Goal: Information Seeking & Learning: Check status

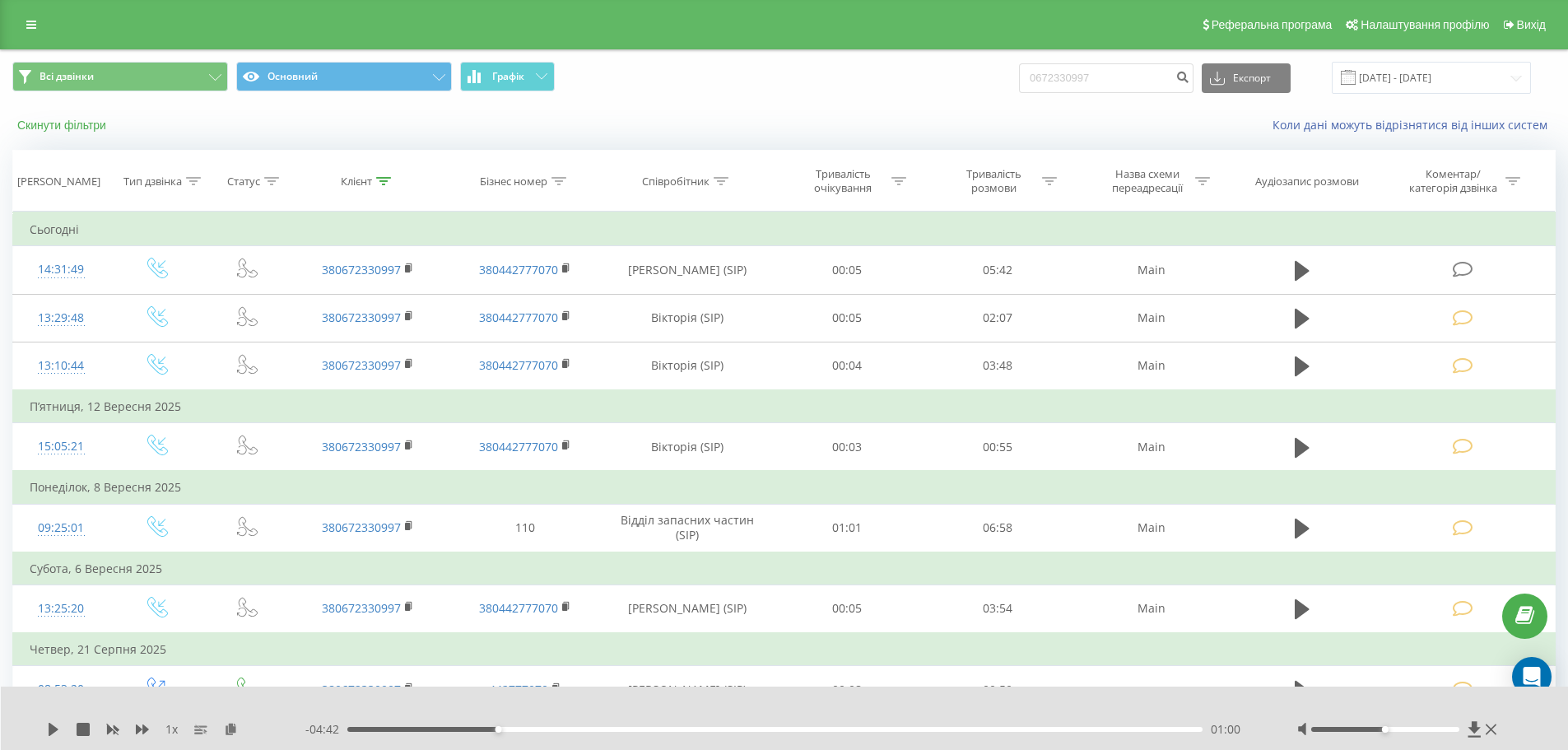
click at [50, 128] on button "Скинути фільтри" at bounding box center [63, 126] width 102 height 15
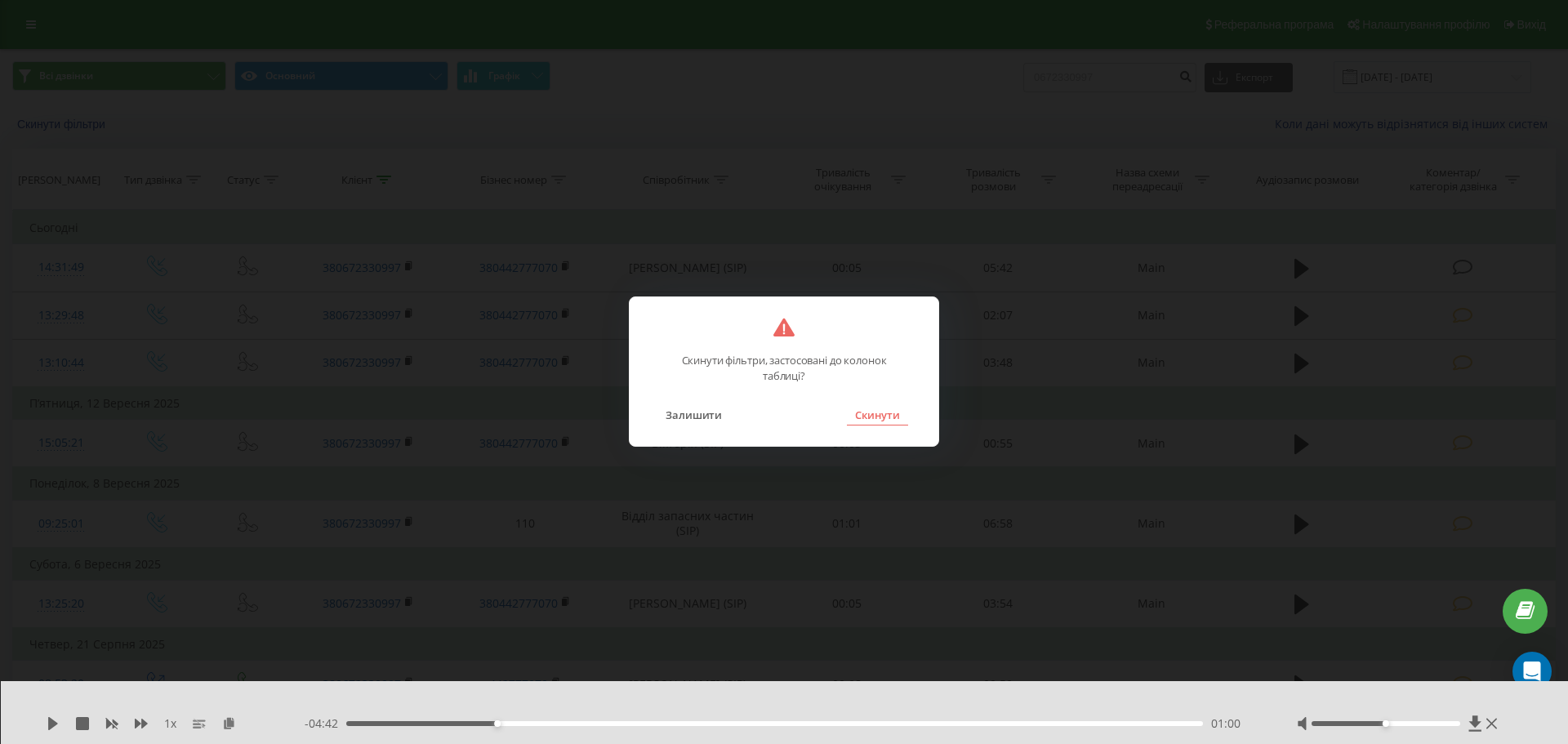
click at [871, 412] on button "Скинути" at bounding box center [877, 414] width 61 height 21
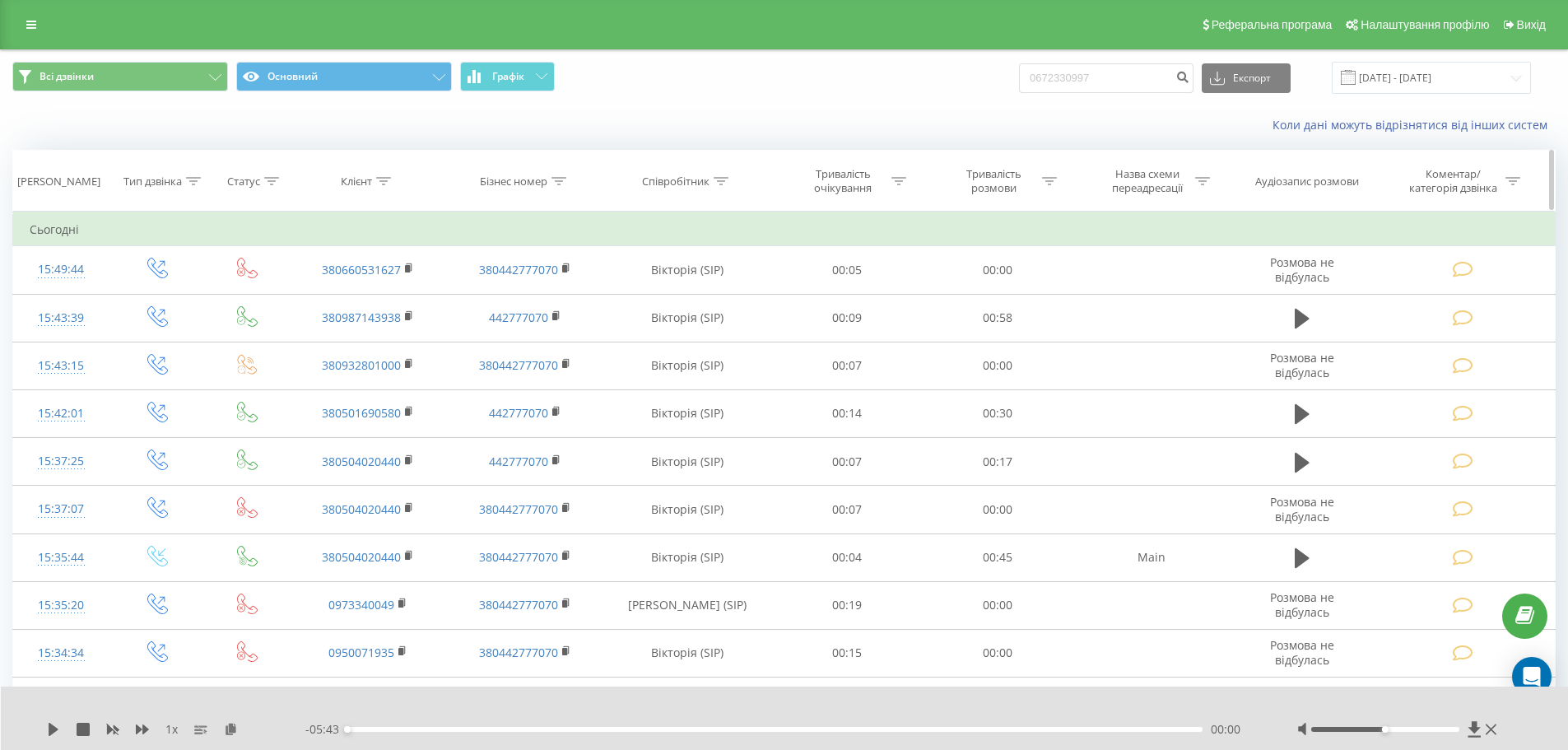
click at [1488, 179] on div "Коментар/категорія дзвінка" at bounding box center [1453, 180] width 96 height 28
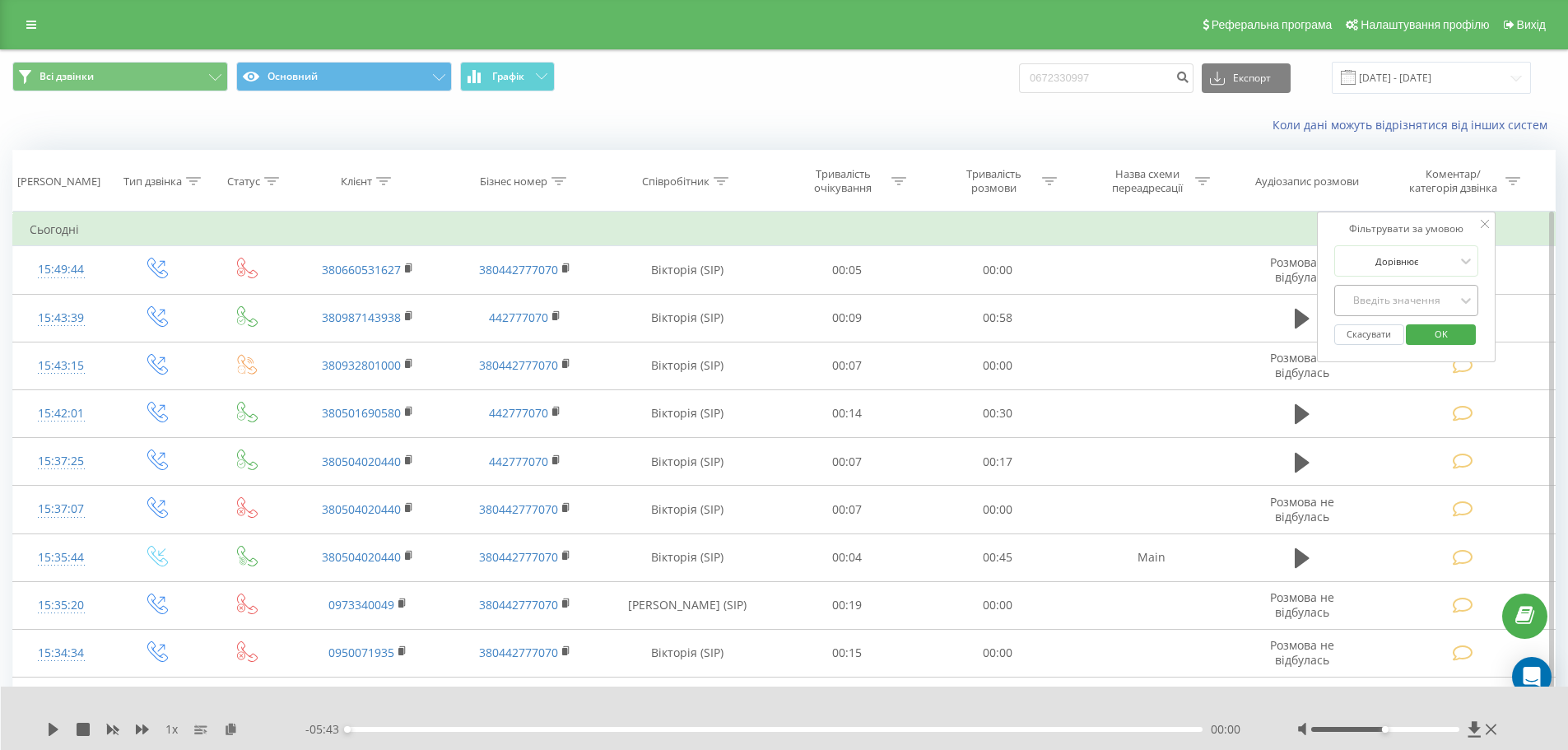
click at [1419, 299] on div "Введіть значення" at bounding box center [1398, 301] width 117 height 13
click at [1400, 352] on div "Ні" at bounding box center [1406, 359] width 143 height 27
click at [1421, 331] on span "OK" at bounding box center [1441, 333] width 46 height 26
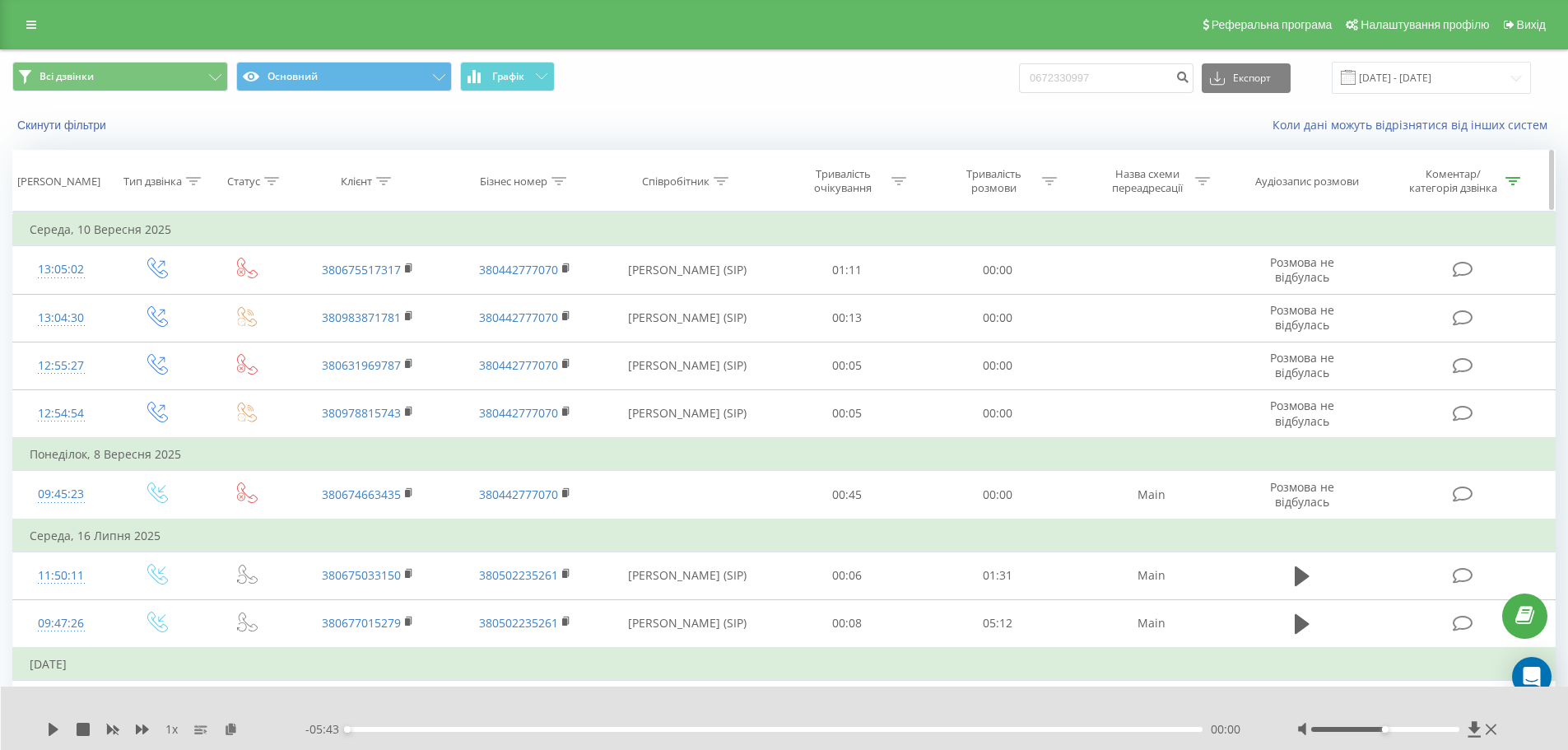
click at [1469, 173] on div "Коментар/категорія дзвінка" at bounding box center [1453, 180] width 96 height 28
click at [1415, 253] on div at bounding box center [1398, 261] width 117 height 15
click at [1410, 249] on div "Дорівнює" at bounding box center [1398, 261] width 120 height 25
click at [1378, 328] on button "Скасувати" at bounding box center [1368, 335] width 69 height 21
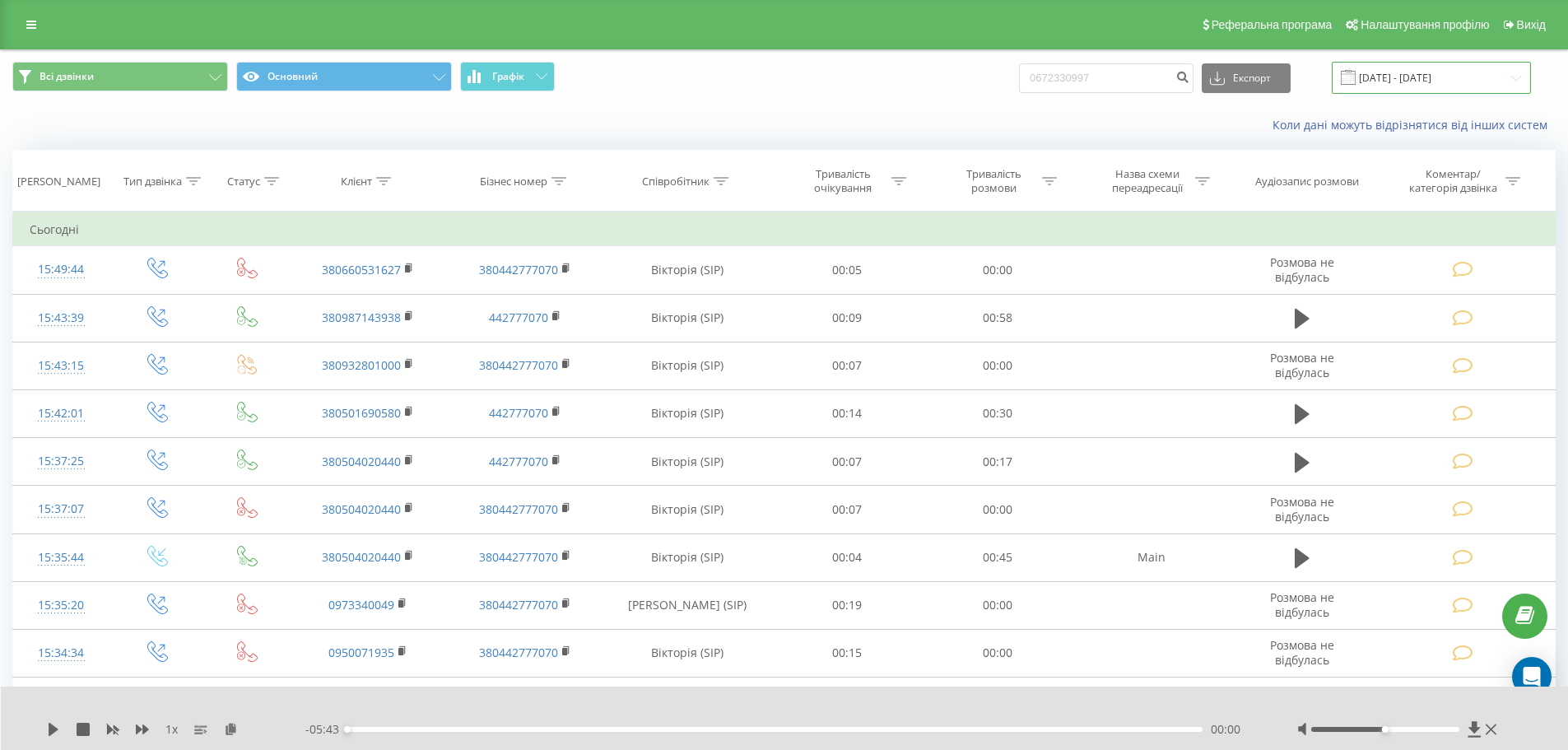
click at [1419, 92] on input "20.06.2025 - 20.09.2025" at bounding box center [1431, 78] width 199 height 32
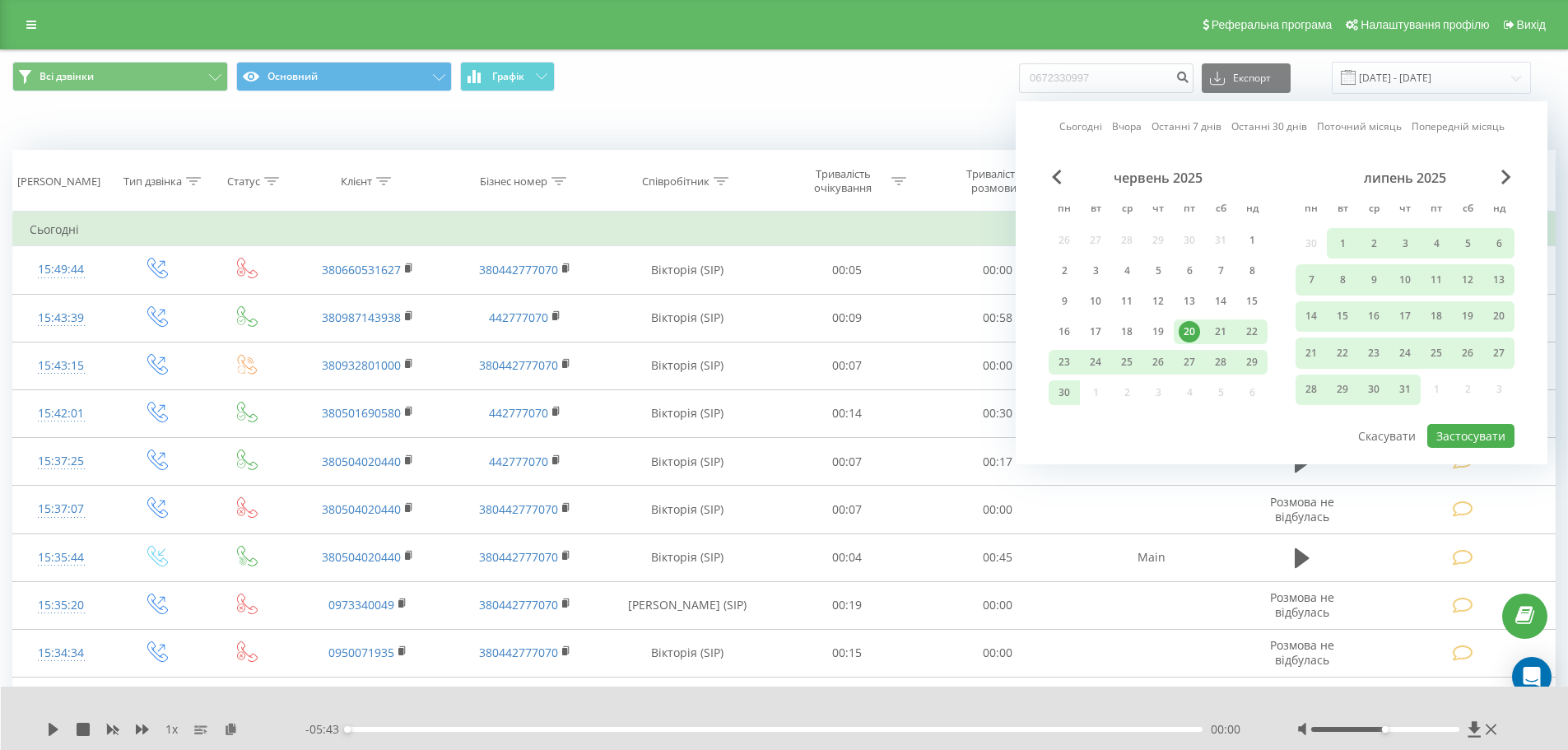
click at [1183, 330] on div "20" at bounding box center [1189, 331] width 21 height 21
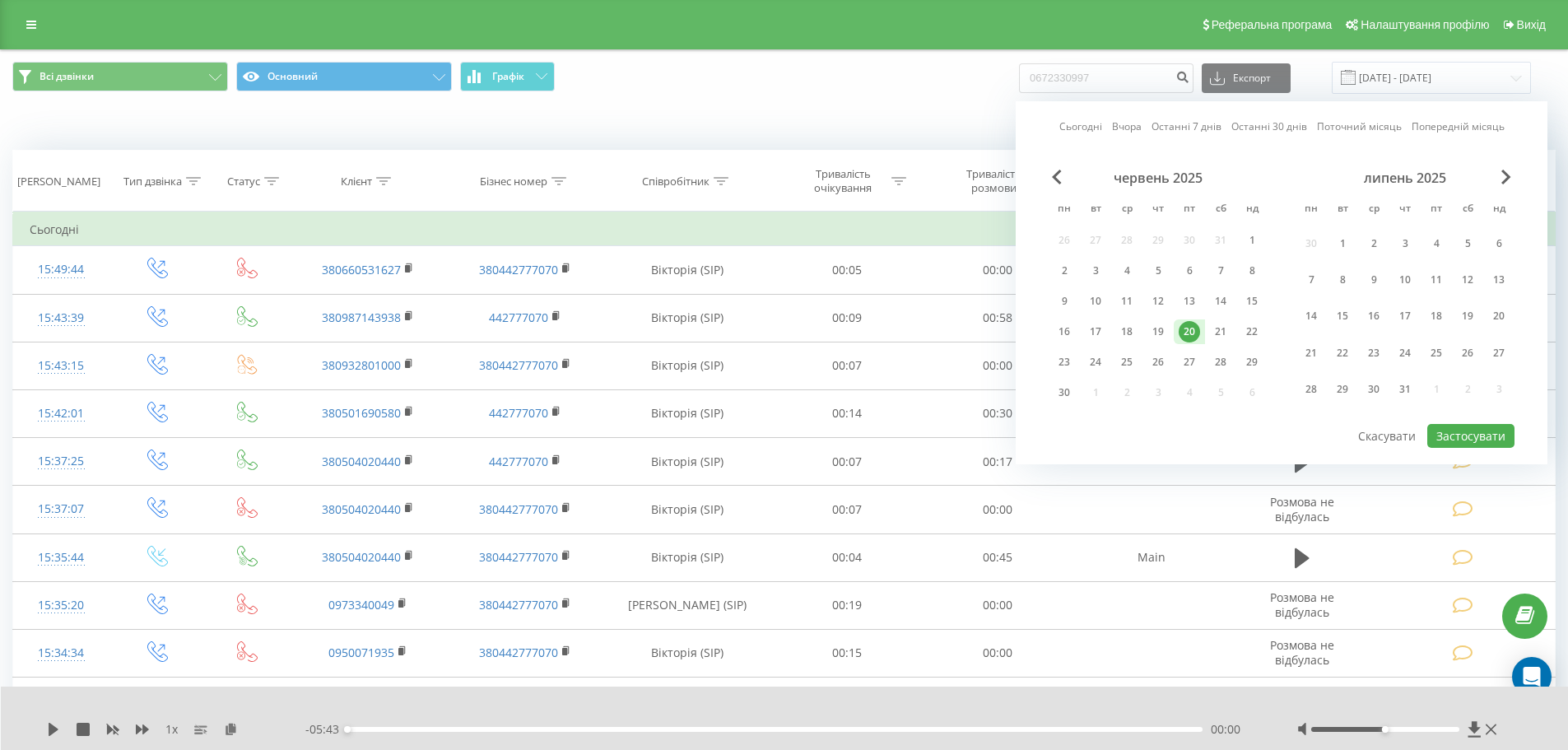
click at [1078, 118] on div "Сьогодні Вчора Останні 7 днів Останні 30 днів Поточний місяць Попередній місяць…" at bounding box center [1281, 282] width 531 height 363
click at [1078, 120] on div "Сьогодні Вчора Останні 7 днів Останні 30 днів Поточний місяць Попередній місяць…" at bounding box center [1281, 282] width 531 height 363
click at [1079, 128] on link "Сьогодні" at bounding box center [1081, 126] width 43 height 15
click at [1080, 134] on div "Сьогодні Вчора Останні 7 днів Останні 30 днів Поточний місяць Попередній місяць…" at bounding box center [1281, 282] width 531 height 363
click at [1080, 133] on link "Сьогодні" at bounding box center [1081, 126] width 43 height 15
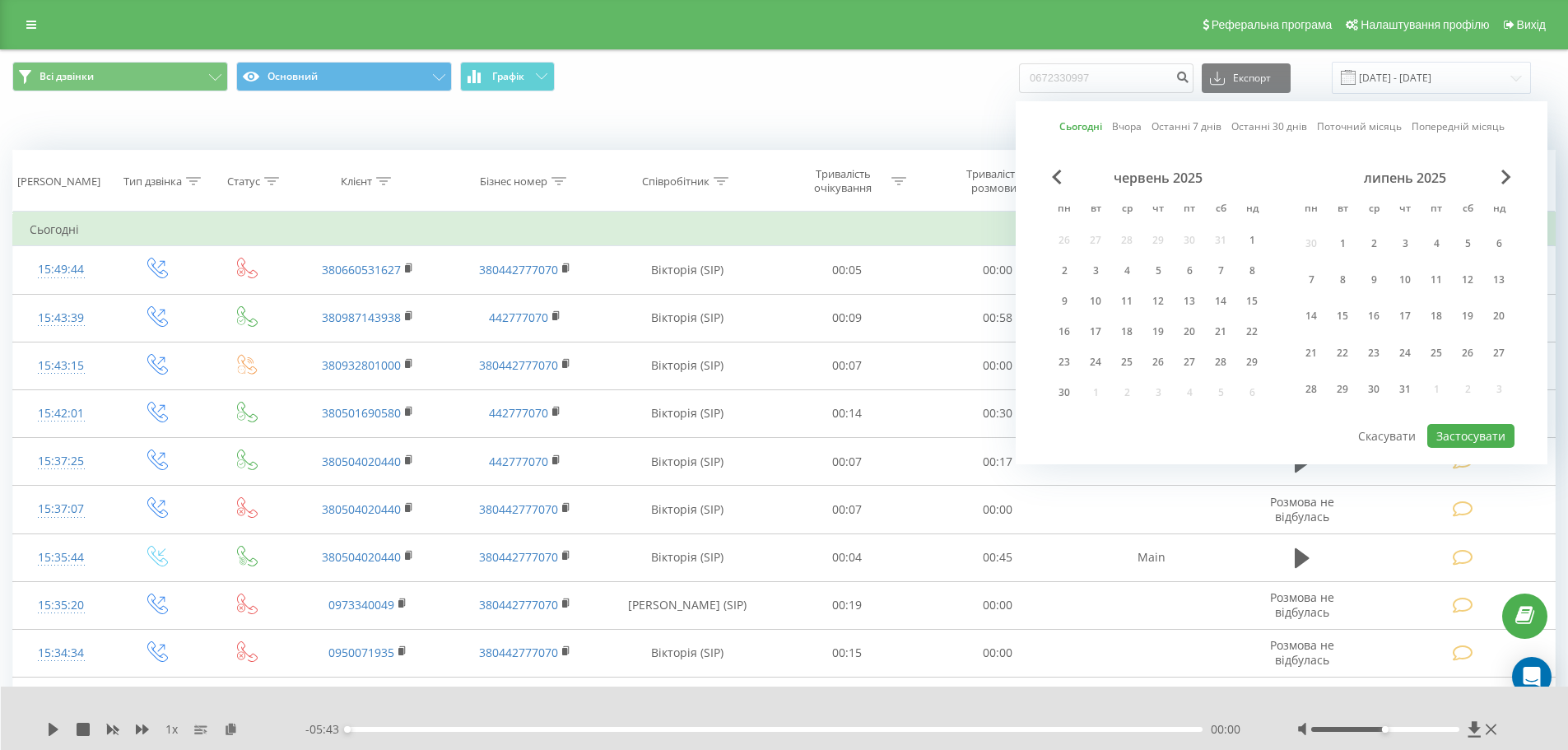
click at [1080, 130] on link "Сьогодні" at bounding box center [1081, 126] width 43 height 15
click at [1445, 434] on button "Застосувати" at bounding box center [1471, 435] width 88 height 24
type input "[DATE] - [DATE]"
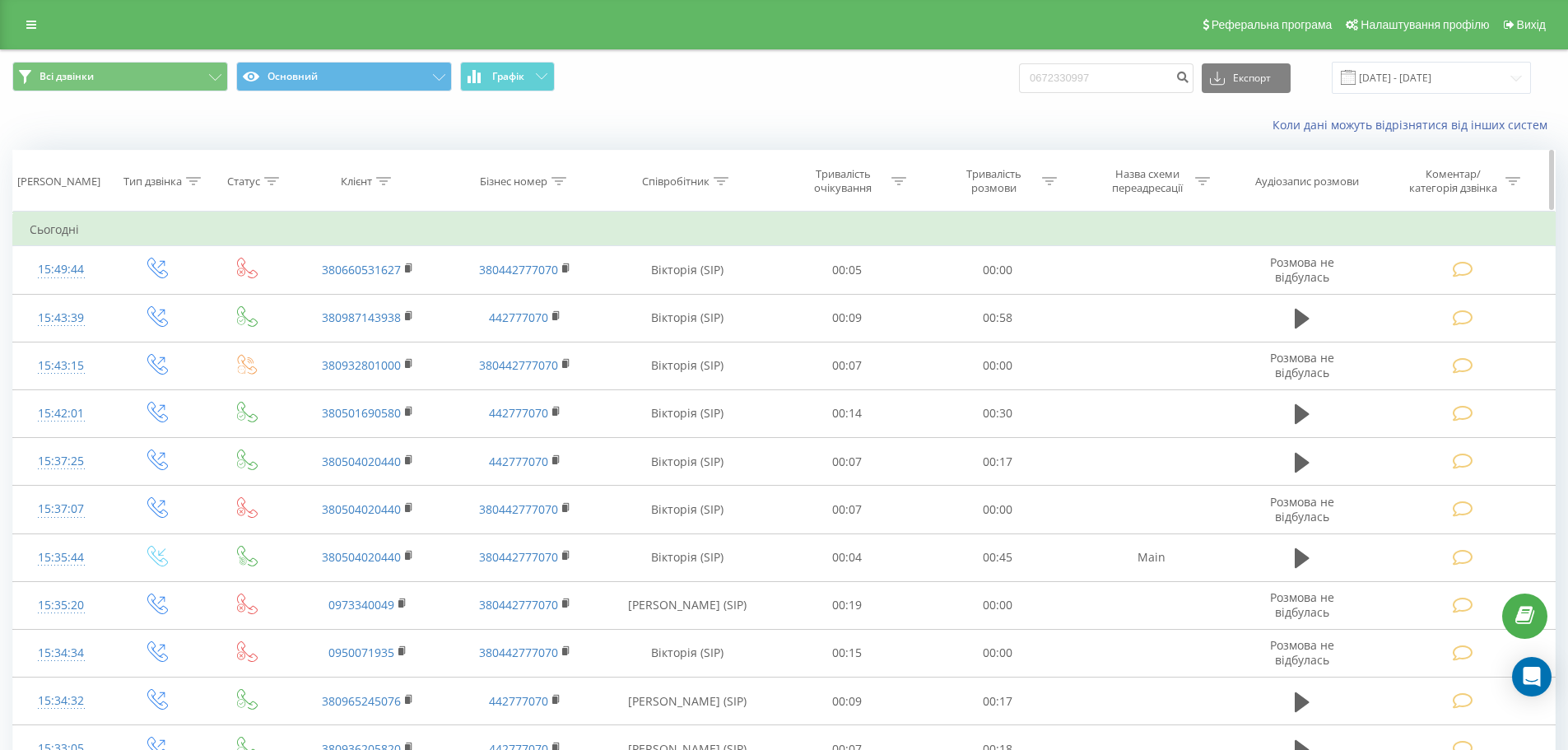
click at [187, 185] on icon at bounding box center [193, 181] width 15 height 9
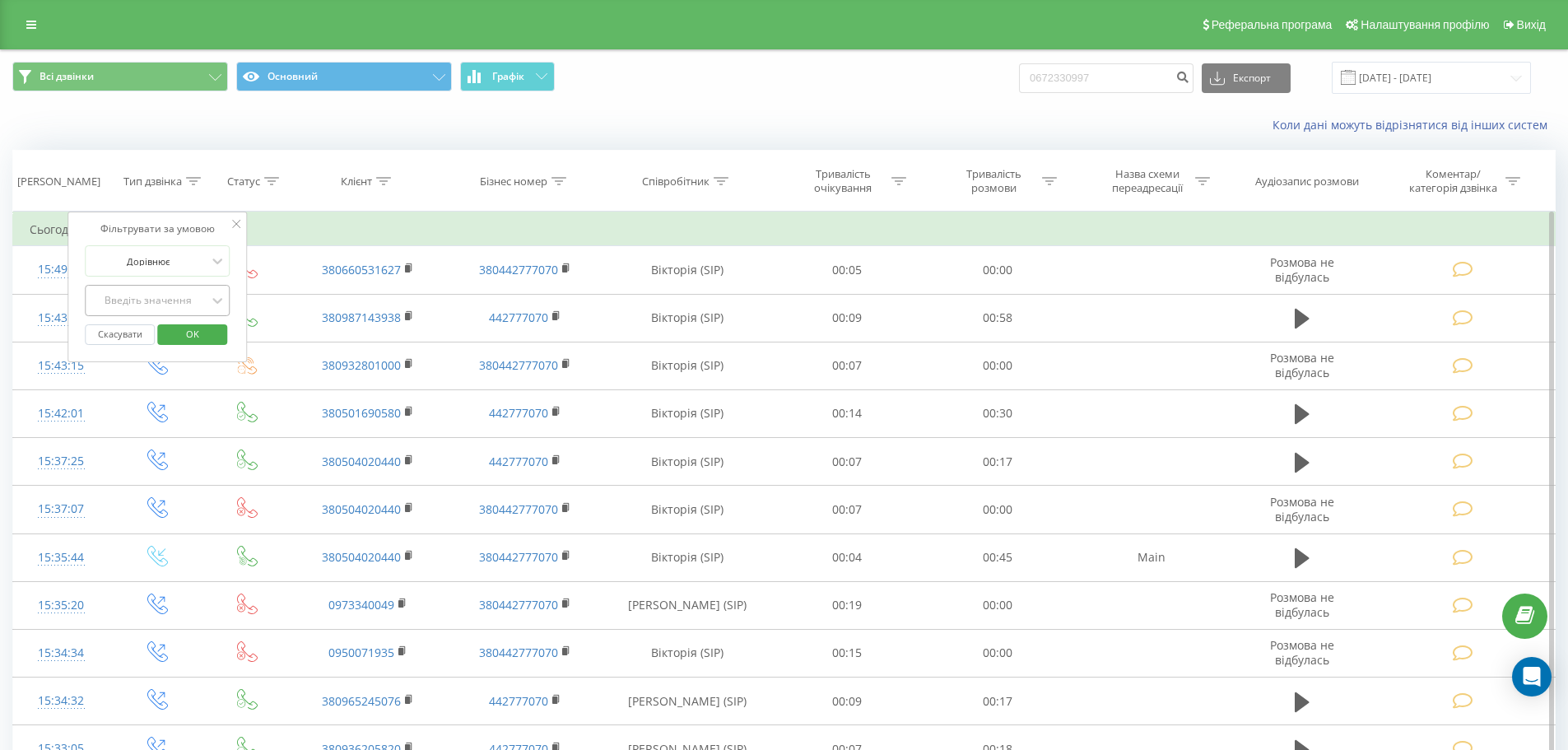
click at [175, 293] on div at bounding box center [148, 301] width 117 height 15
click at [174, 332] on div "Вхідний" at bounding box center [157, 332] width 143 height 27
click at [197, 336] on span "OK" at bounding box center [192, 333] width 46 height 26
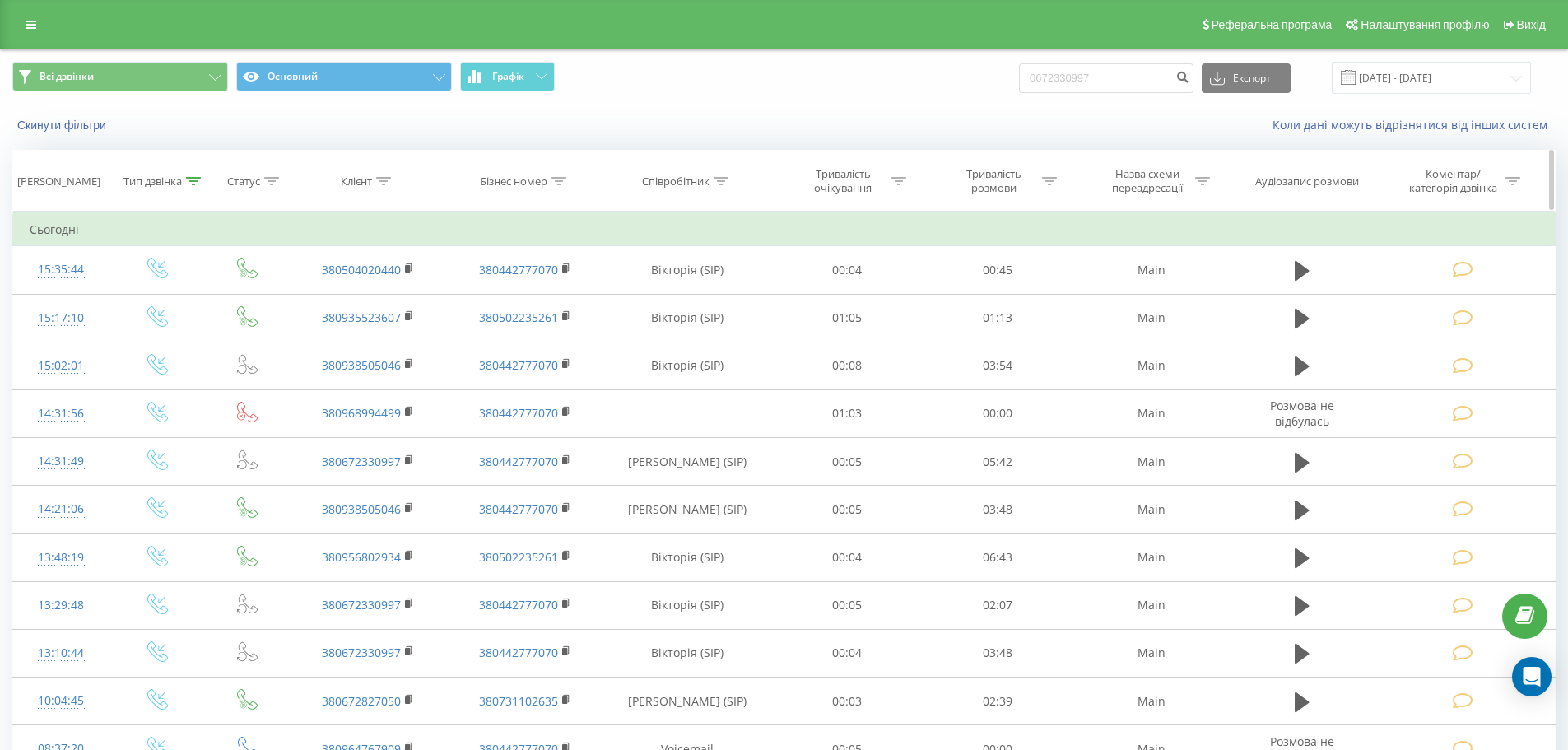
click at [199, 186] on div at bounding box center [193, 181] width 15 height 14
click at [193, 257] on div at bounding box center [148, 261] width 117 height 15
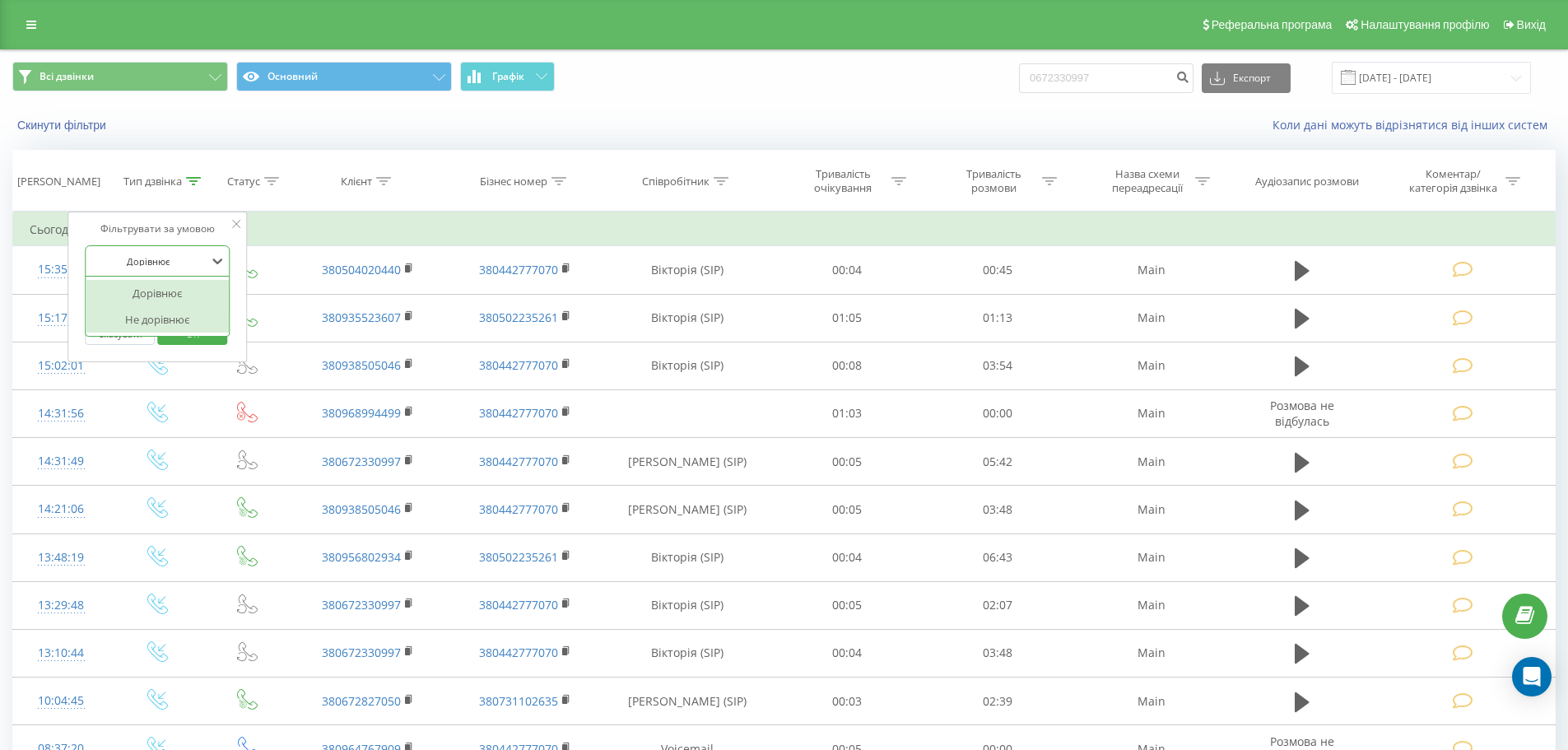
click at [188, 313] on div "Не дорівнює" at bounding box center [157, 320] width 143 height 27
click at [180, 304] on div at bounding box center [148, 301] width 117 height 15
click at [189, 238] on div "Фільтрувати за умовою Не дорівнює Вхідний Скасувати OK" at bounding box center [157, 286] width 179 height 150
click at [143, 333] on button "Скасувати" at bounding box center [119, 335] width 69 height 21
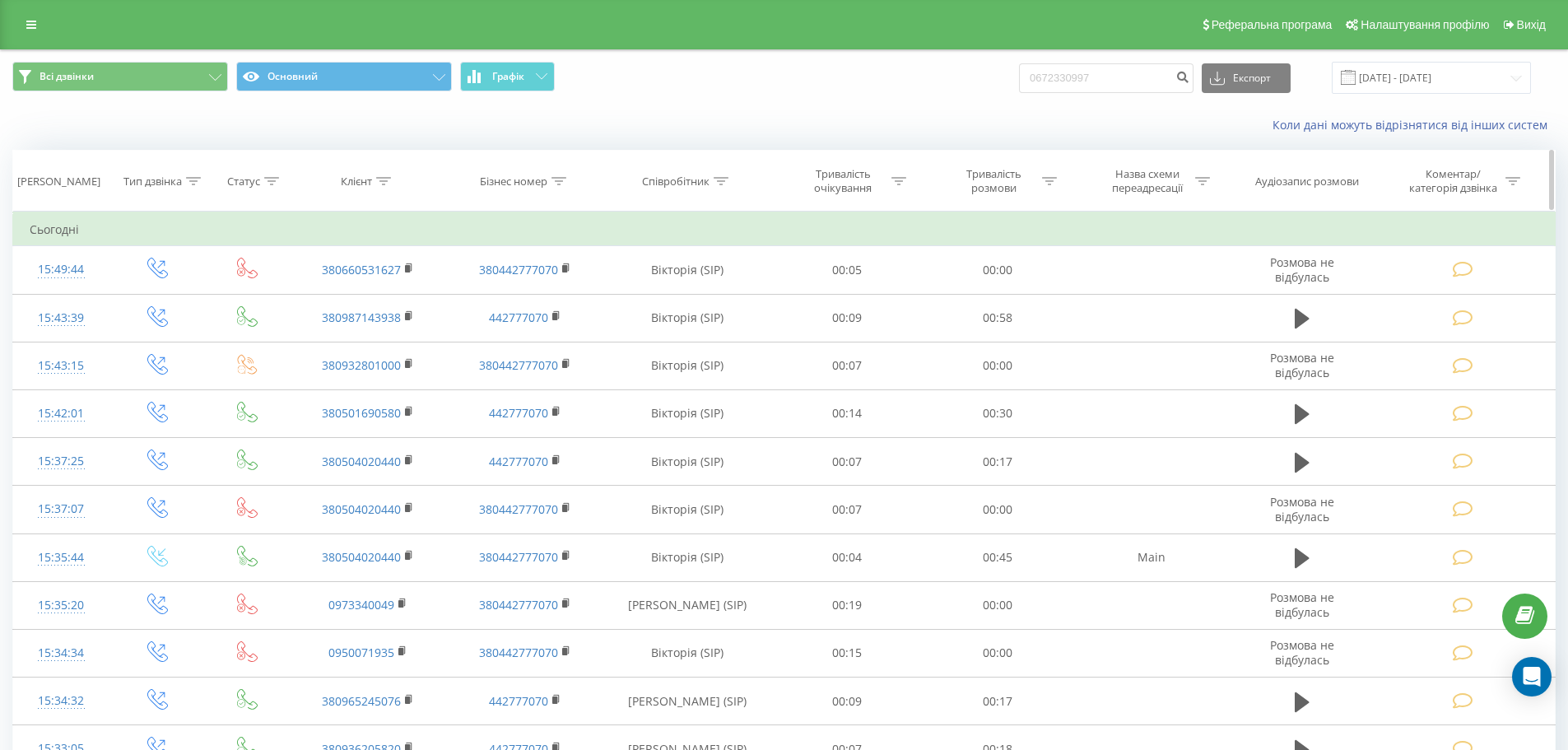
click at [191, 180] on icon at bounding box center [194, 181] width 15 height 9
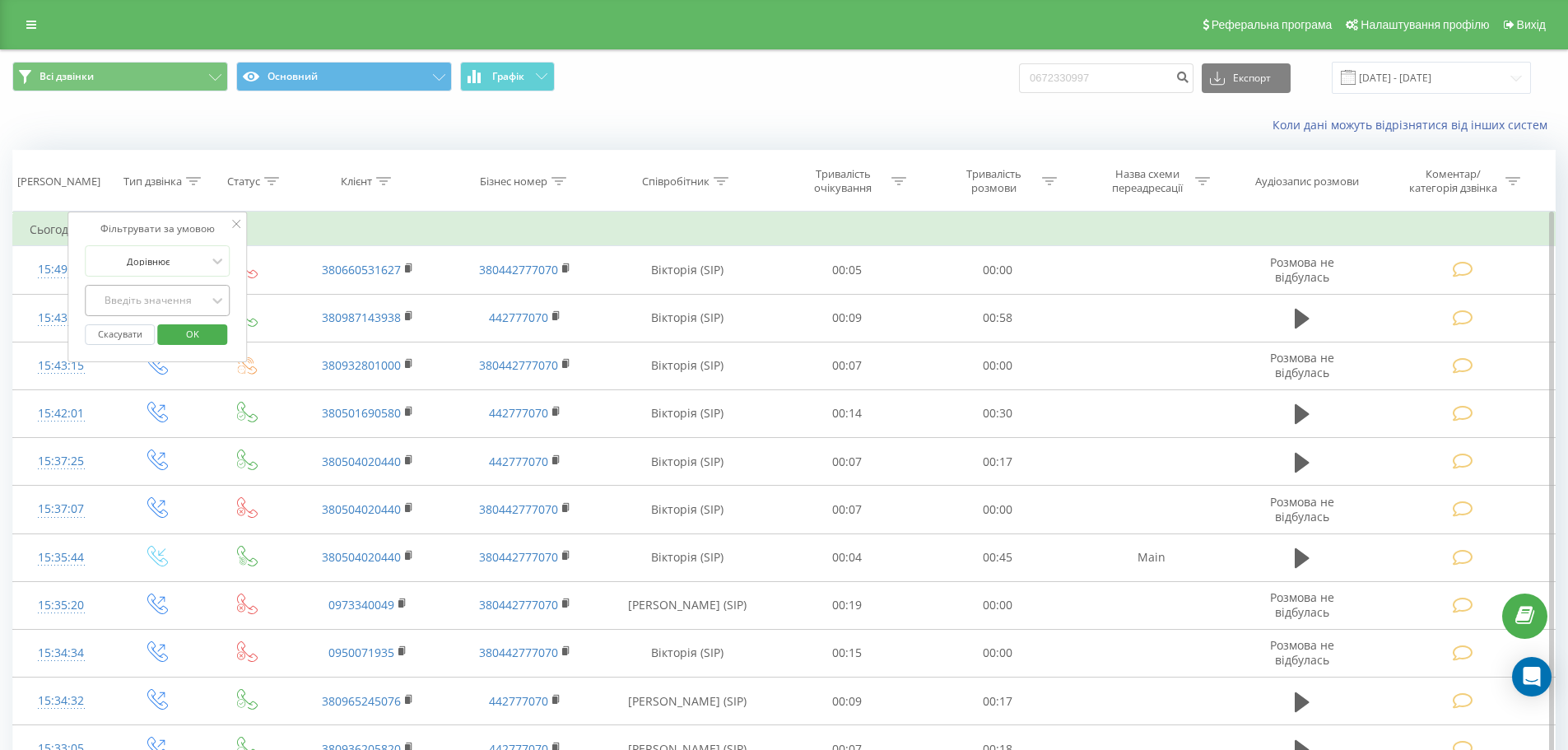
click at [159, 304] on div "Введіть значення" at bounding box center [148, 301] width 117 height 13
click at [155, 334] on div "Вхідний" at bounding box center [157, 332] width 143 height 27
click at [189, 330] on span "OK" at bounding box center [192, 333] width 46 height 26
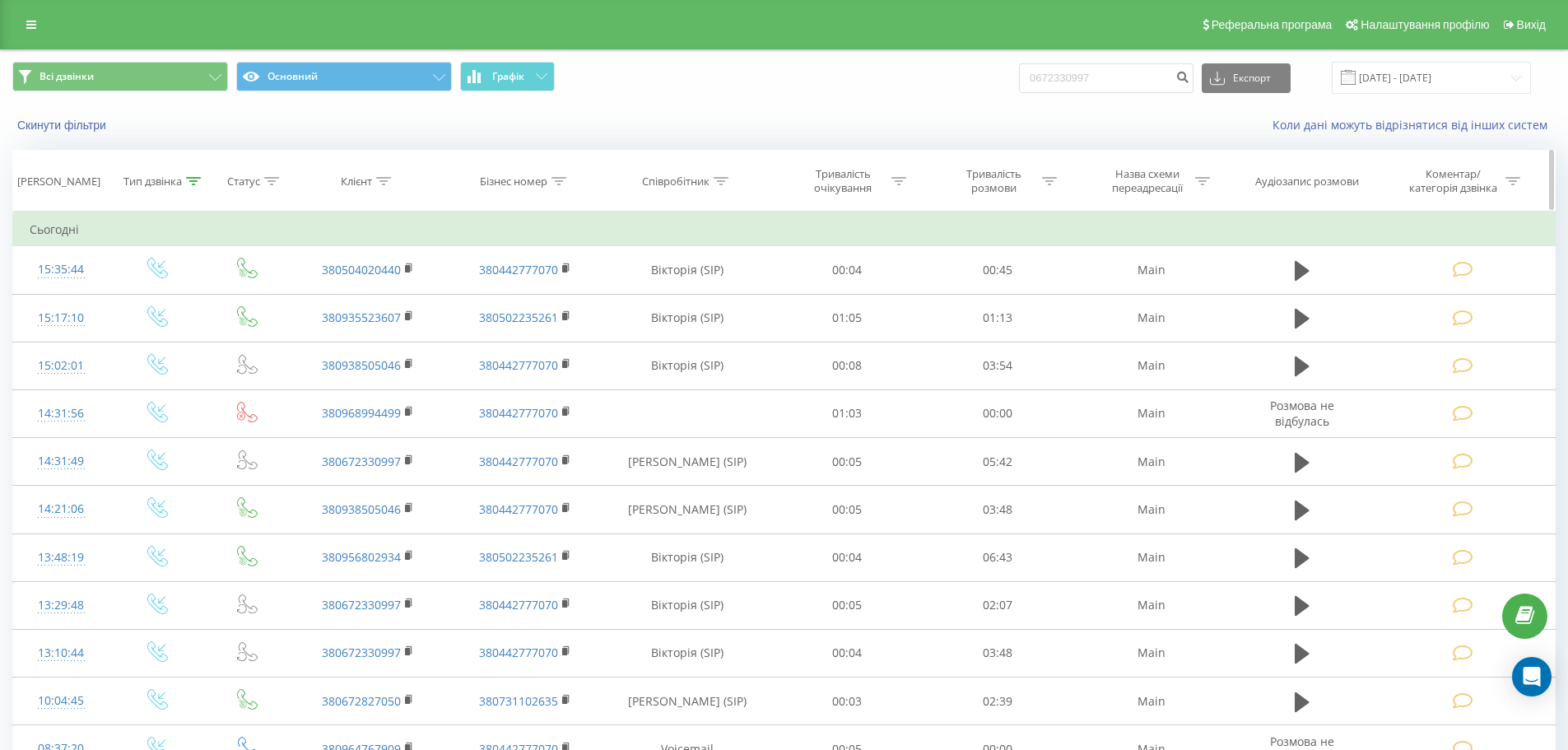
click at [195, 179] on icon at bounding box center [193, 181] width 15 height 9
click at [161, 293] on div at bounding box center [148, 301] width 117 height 15
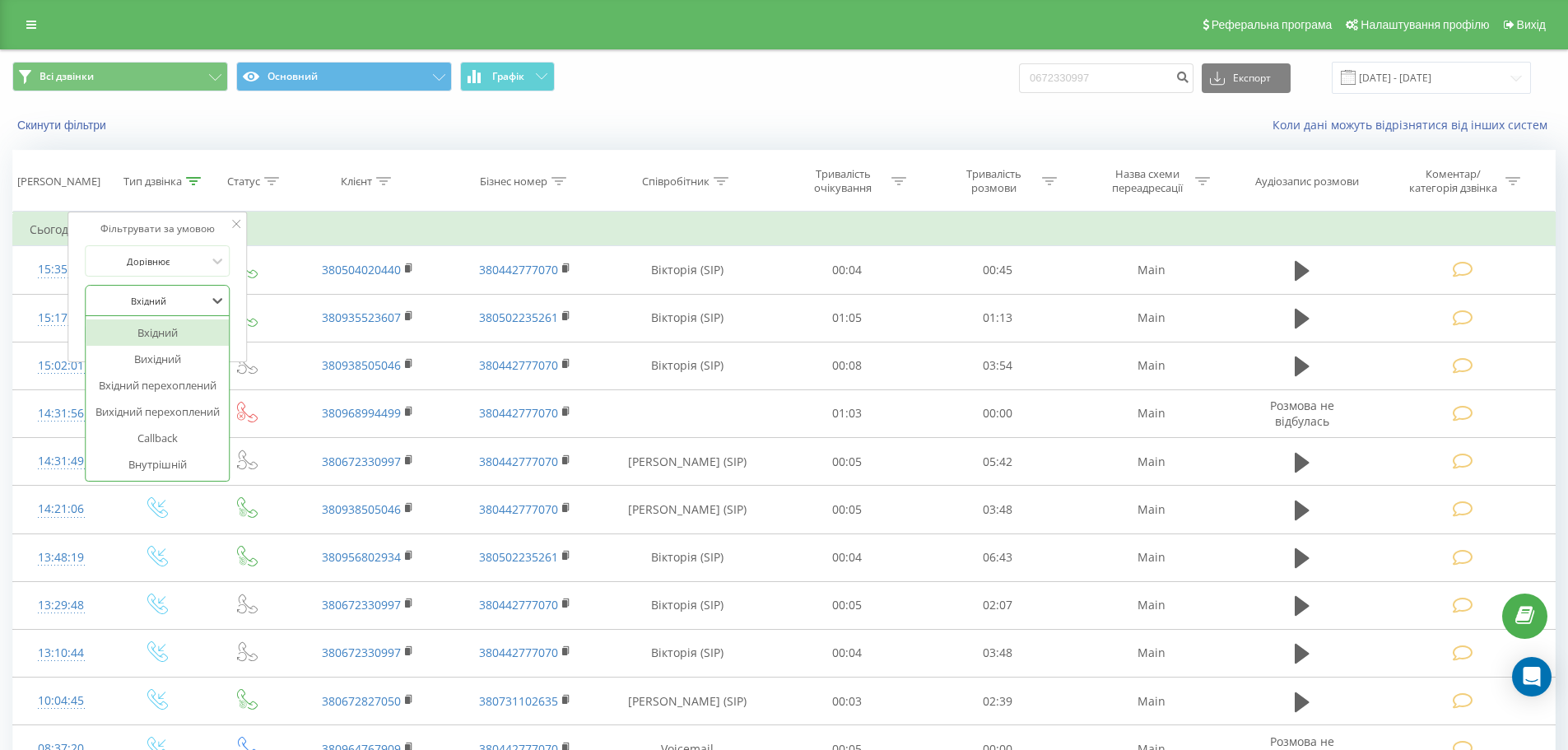
click at [82, 293] on div "Фільтрувати за умовою Дорівнює 6 results available. Use Up and Down to choose o…" at bounding box center [157, 286] width 179 height 150
click at [97, 331] on button "Скасувати" at bounding box center [119, 335] width 69 height 21
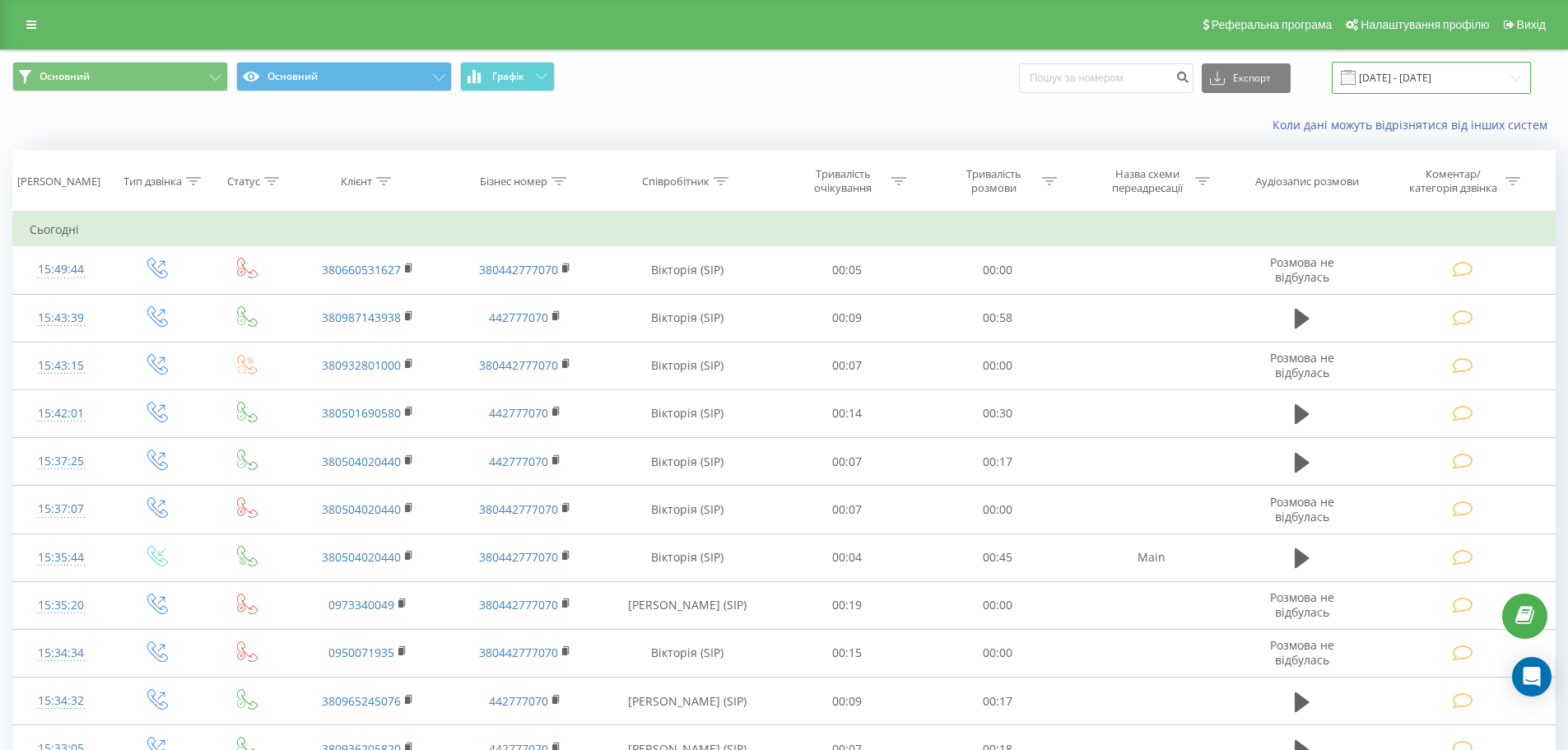
click at [1409, 82] on input "[DATE] - [DATE]" at bounding box center [1431, 78] width 199 height 32
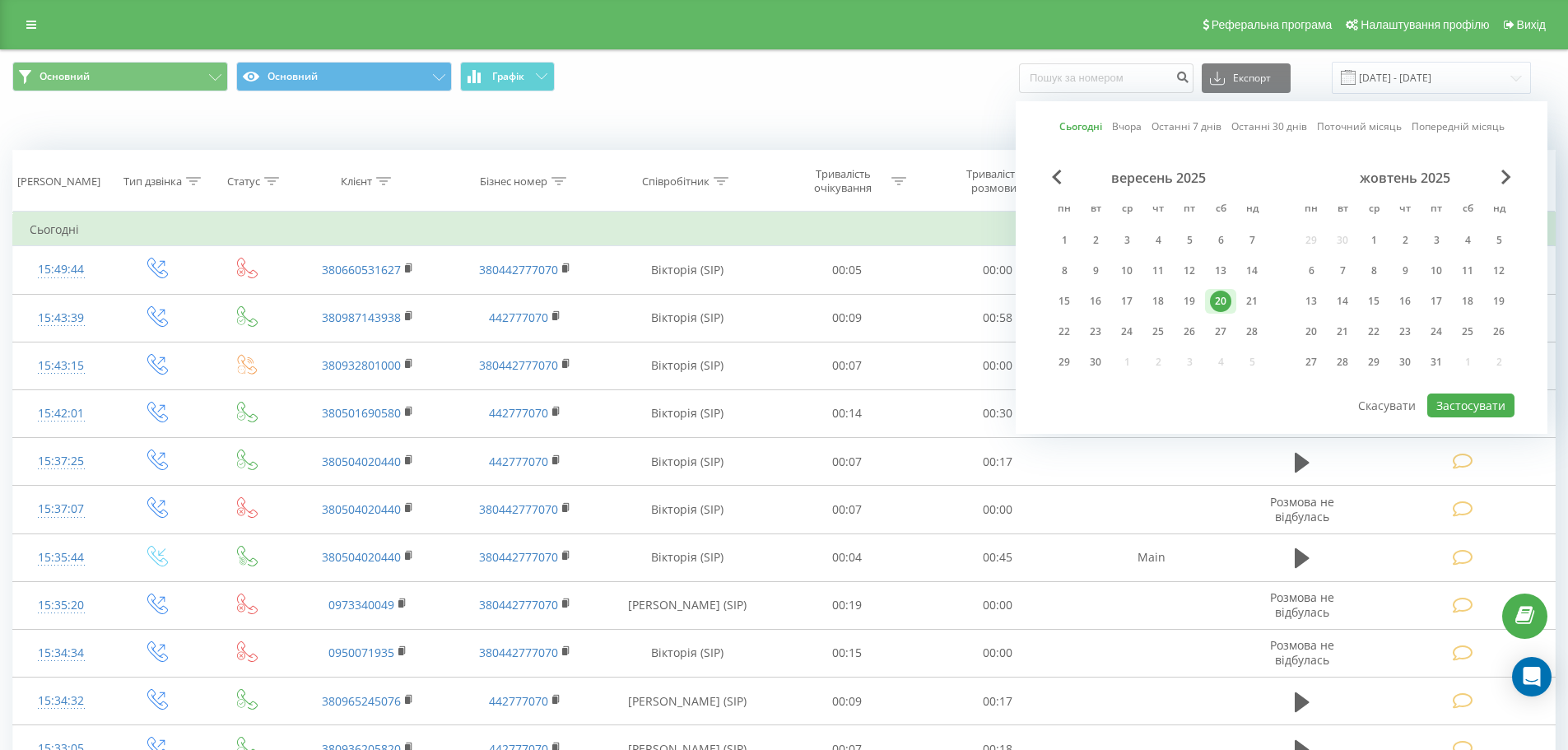
click at [1064, 115] on div "Сьогодні Вчора Останні 7 днів Останні 30 днів Поточний місяць Попередній місяць…" at bounding box center [1281, 266] width 531 height 332
click at [1072, 125] on link "Сьогодні" at bounding box center [1081, 126] width 43 height 15
click at [1453, 393] on button "Застосувати" at bounding box center [1471, 405] width 88 height 24
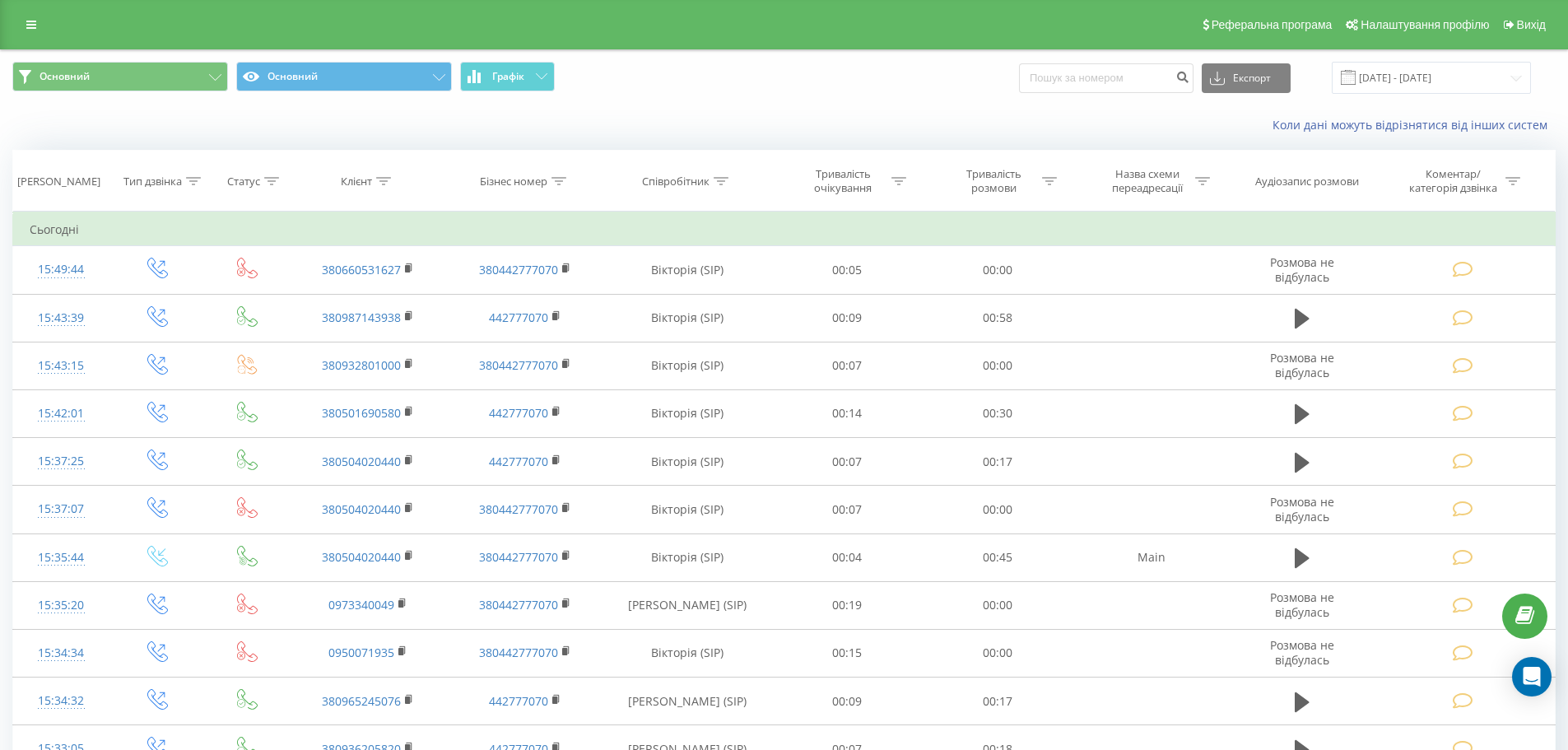
drag, startPoint x: 878, startPoint y: 401, endPoint x: 686, endPoint y: 94, distance: 362.1
click at [686, 94] on div "Основний Основний Графік Експорт .csv .xls .xlsx 20.09.2025 - 20.09.2025" at bounding box center [784, 78] width 1566 height 55
